Goal: Transaction & Acquisition: Subscribe to service/newsletter

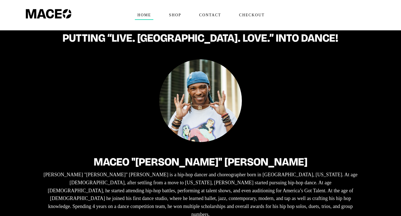
scroll to position [2, 0]
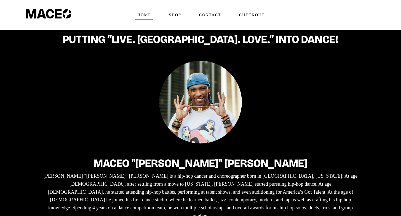
click at [122, 103] on div "Maceo "[PERSON_NAME]" [PERSON_NAME] "[PERSON_NAME]" [PERSON_NAME] is a hip-hop …" at bounding box center [200, 200] width 358 height 278
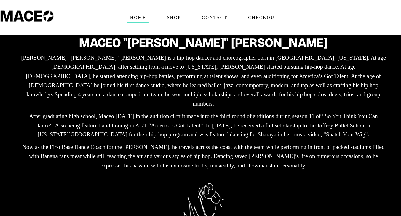
scroll to position [126, 0]
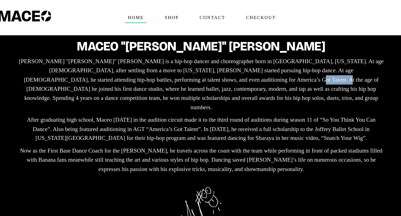
drag, startPoint x: 103, startPoint y: 68, endPoint x: 128, endPoint y: 69, distance: 25.1
click at [128, 69] on p "[PERSON_NAME] "[PERSON_NAME]" [PERSON_NAME] is a hip-hop dancer and choreograph…" at bounding box center [200, 73] width 317 height 48
click at [56, 146] on div "Maceo "Mace" Harrison Maceo "Mace" Harrison is a hip-hop dancer and choreograph…" at bounding box center [200, 76] width 358 height 278
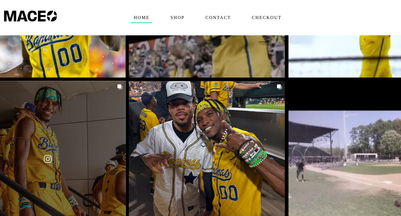
scroll to position [908, 0]
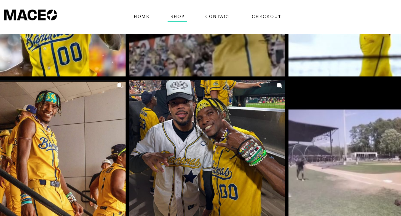
click at [166, 12] on span "Shop" at bounding box center [174, 15] width 17 height 9
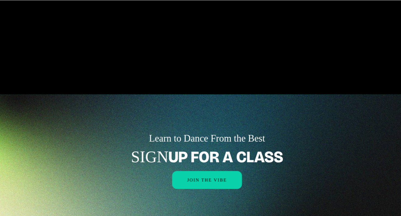
scroll to position [648, 0]
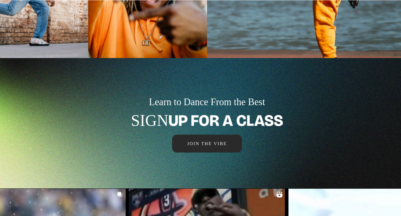
click at [183, 152] on span "Join the Vibe" at bounding box center [200, 154] width 34 height 4
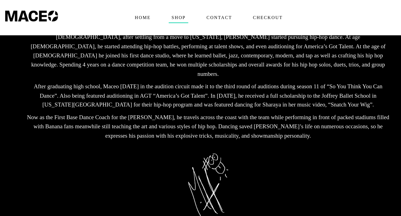
scroll to position [143, 0]
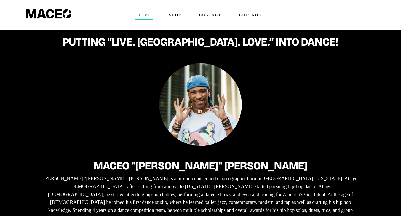
scroll to position [143, 21]
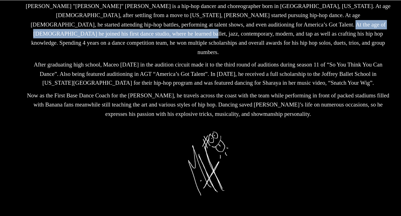
drag, startPoint x: 131, startPoint y: 51, endPoint x: 301, endPoint y: 50, distance: 169.8
click at [301, 50] on p "Maceo "Mace" Harrison is a hip-hop dancer and choreographer born in Cheverly, M…" at bounding box center [200, 55] width 317 height 48
copy p "ballet, jazz, contemporary, modern, and tap as well as crafting his hip hop kno…"
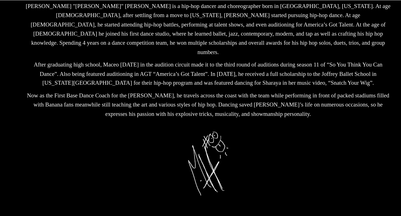
click at [64, 132] on div "Maceo "Mace" Harrison Maceo "Mace" Harrison is a hip-hop dancer and choreograph…" at bounding box center [200, 59] width 358 height 278
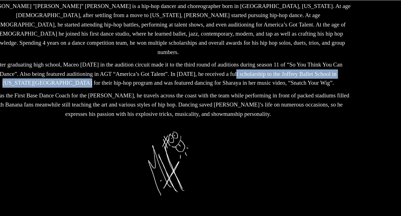
drag, startPoint x: 193, startPoint y: 78, endPoint x: 304, endPoint y: 76, distance: 111.1
click at [304, 76] on div "Maceo "Mace" Harrison Maceo "Mace" Harrison is a hip-hop dancer and choreograph…" at bounding box center [200, 59] width 358 height 278
copy p "received a full scholarship to the Joffrey Ballet School in New York City"
